Goal: Task Accomplishment & Management: Use online tool/utility

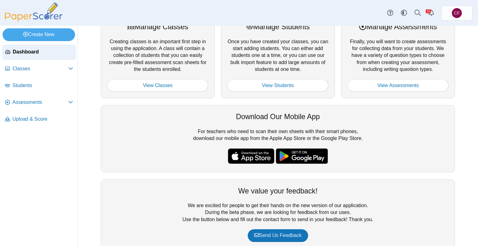
scroll to position [31, 0]
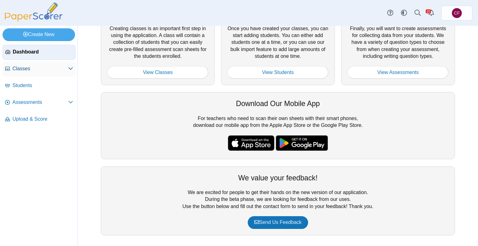
click at [22, 67] on span "Classes" at bounding box center [40, 68] width 56 height 7
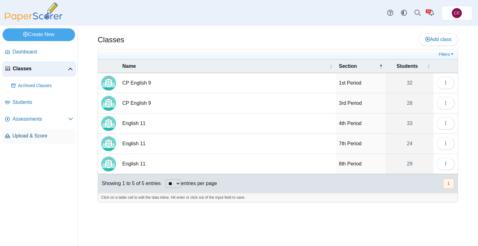
click at [31, 138] on span "Upload & Score" at bounding box center [42, 136] width 61 height 7
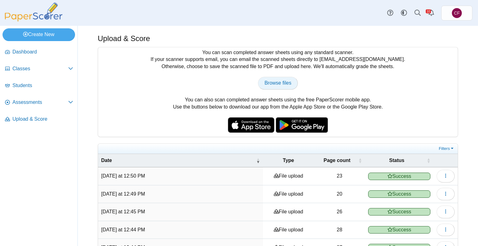
click at [272, 80] on span "Browse files" at bounding box center [278, 82] width 27 height 5
type input "**********"
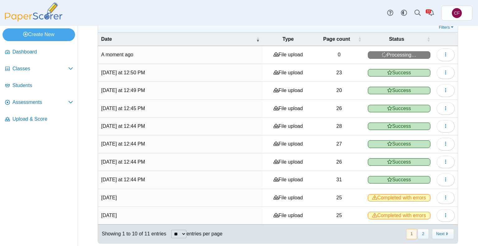
scroll to position [122, 0]
click at [440, 48] on button "button" at bounding box center [446, 54] width 18 height 12
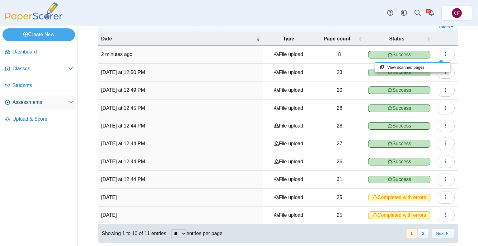
click at [27, 103] on span "Assessments" at bounding box center [40, 102] width 56 height 7
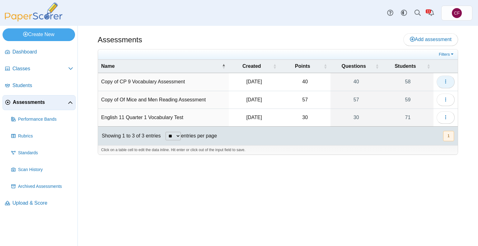
click at [446, 79] on span "button" at bounding box center [445, 81] width 5 height 5
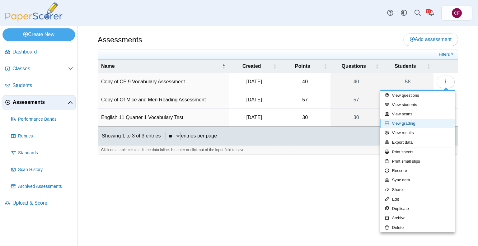
click at [400, 122] on link "View grading" at bounding box center [417, 123] width 75 height 9
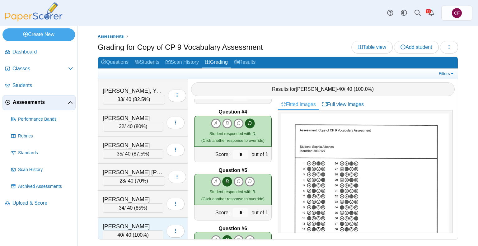
scroll to position [1351, 0]
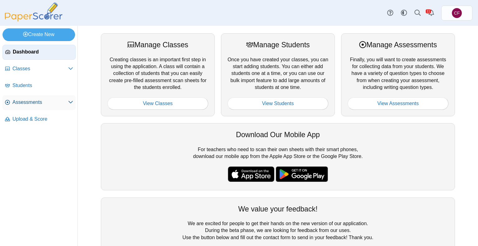
click at [32, 102] on span "Assessments" at bounding box center [40, 102] width 56 height 7
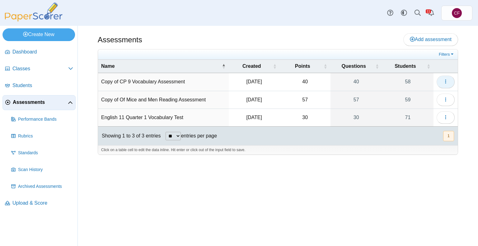
click at [443, 81] on icon "button" at bounding box center [445, 81] width 5 height 5
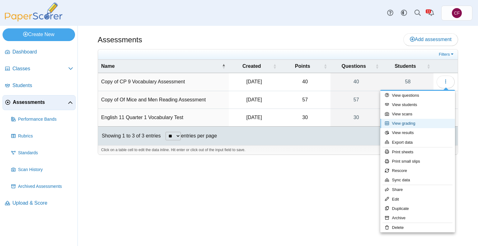
click at [400, 124] on link "View grading" at bounding box center [417, 123] width 75 height 9
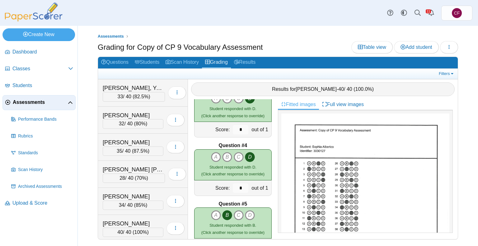
scroll to position [763, 0]
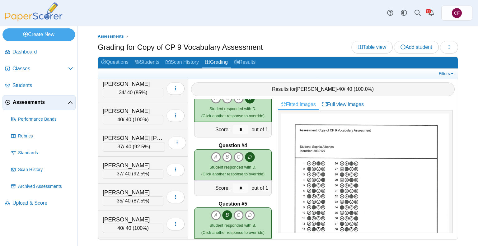
click at [35, 103] on span "Assessments" at bounding box center [40, 102] width 55 height 7
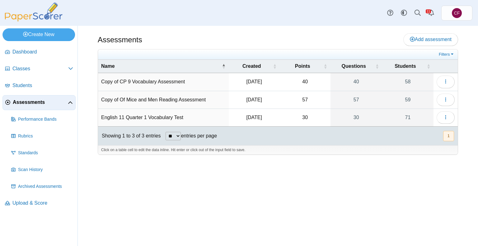
click at [127, 102] on td "Copy of Of Mice and Men Reading Assessment" at bounding box center [163, 100] width 131 height 18
click at [443, 99] on icon "button" at bounding box center [445, 99] width 5 height 5
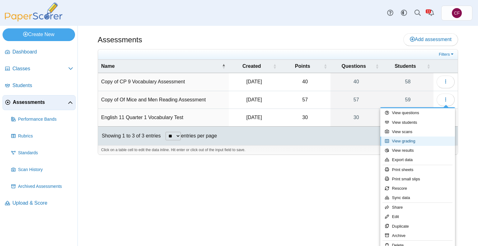
click at [399, 142] on link "View grading" at bounding box center [417, 141] width 75 height 9
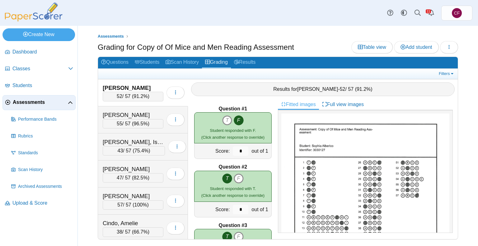
click at [149, 102] on div "[PERSON_NAME] 52 / 57 ( 91.2% ) Loading…" at bounding box center [143, 92] width 90 height 27
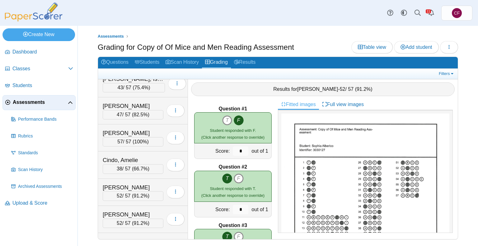
scroll to position [1356, 0]
